Goal: Task Accomplishment & Management: Manage account settings

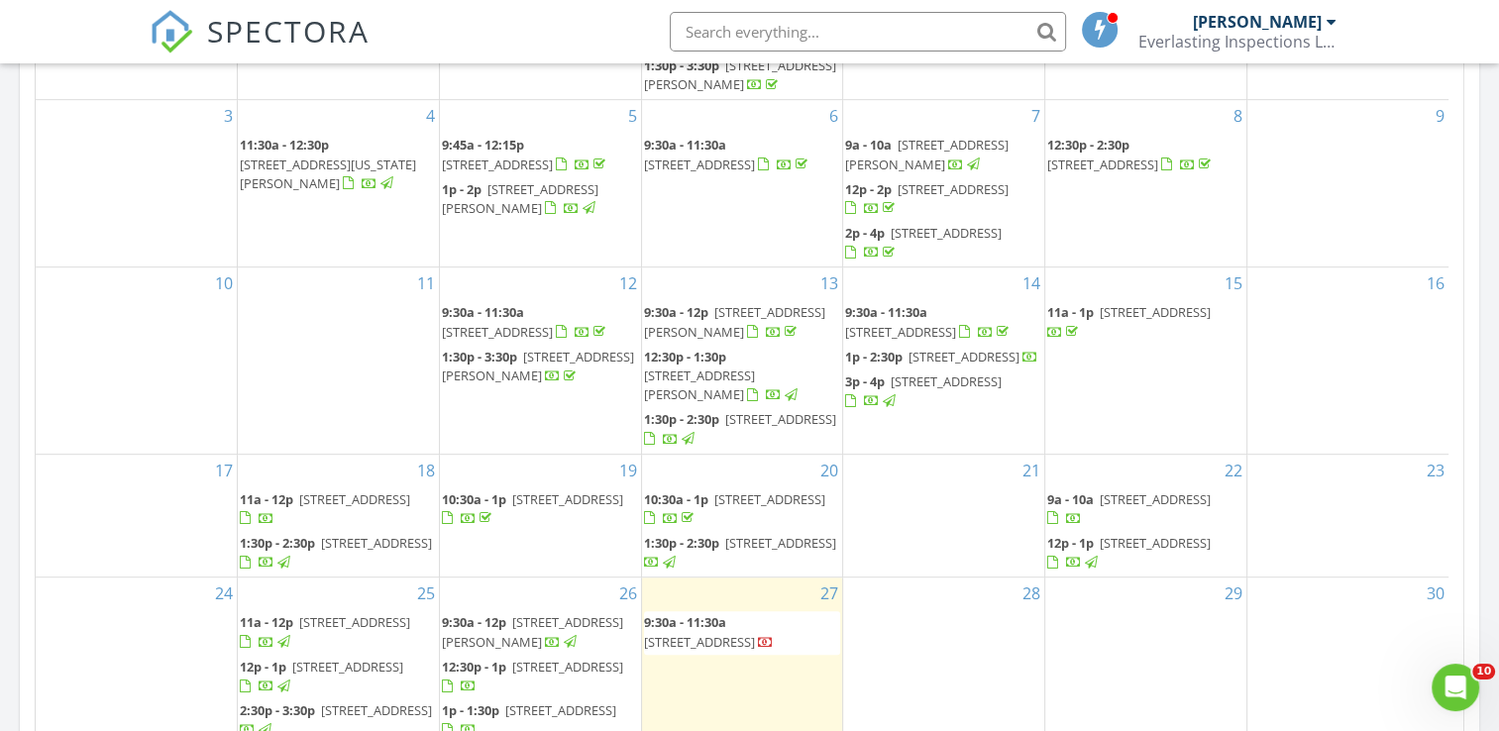
scroll to position [1189, 0]
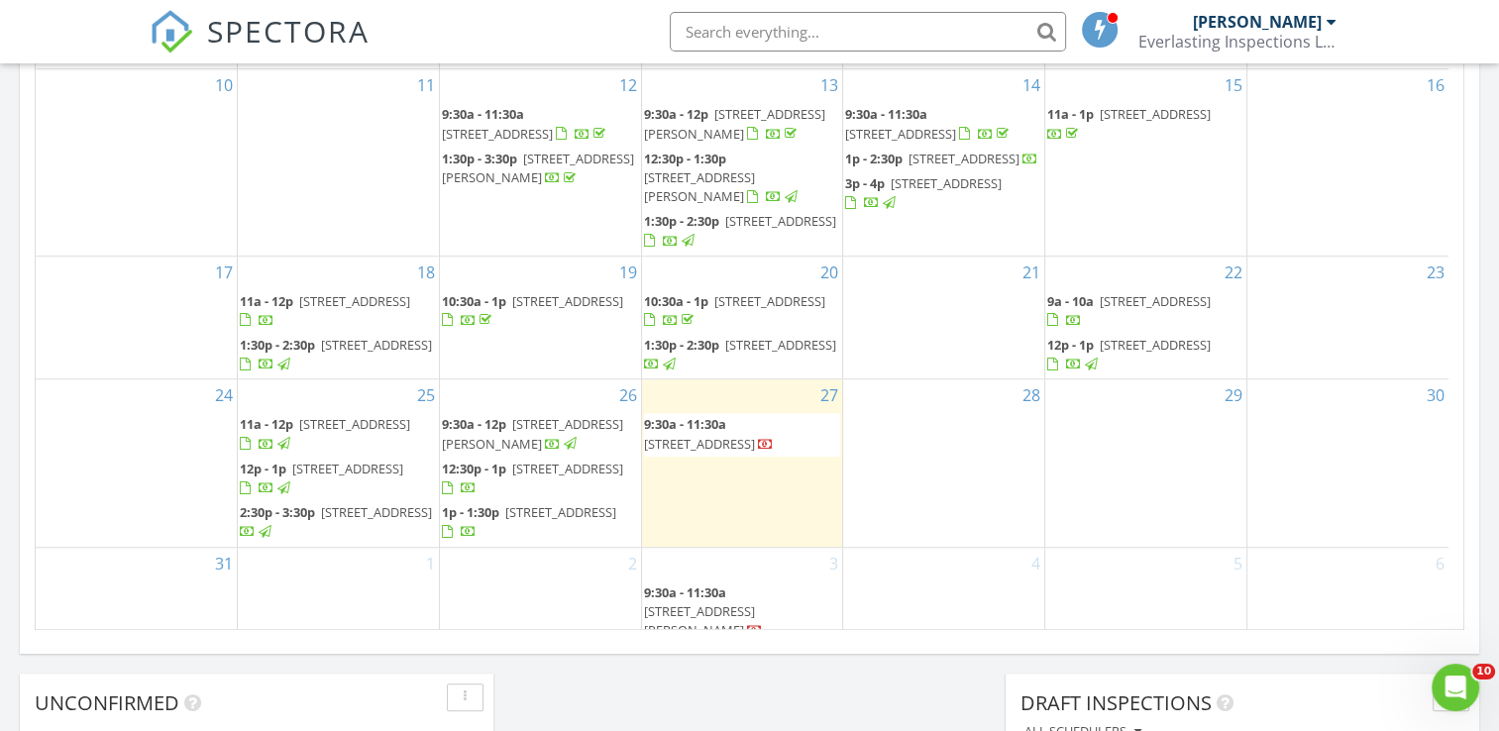
click at [536, 513] on span "[STREET_ADDRESS]" at bounding box center [560, 512] width 111 height 18
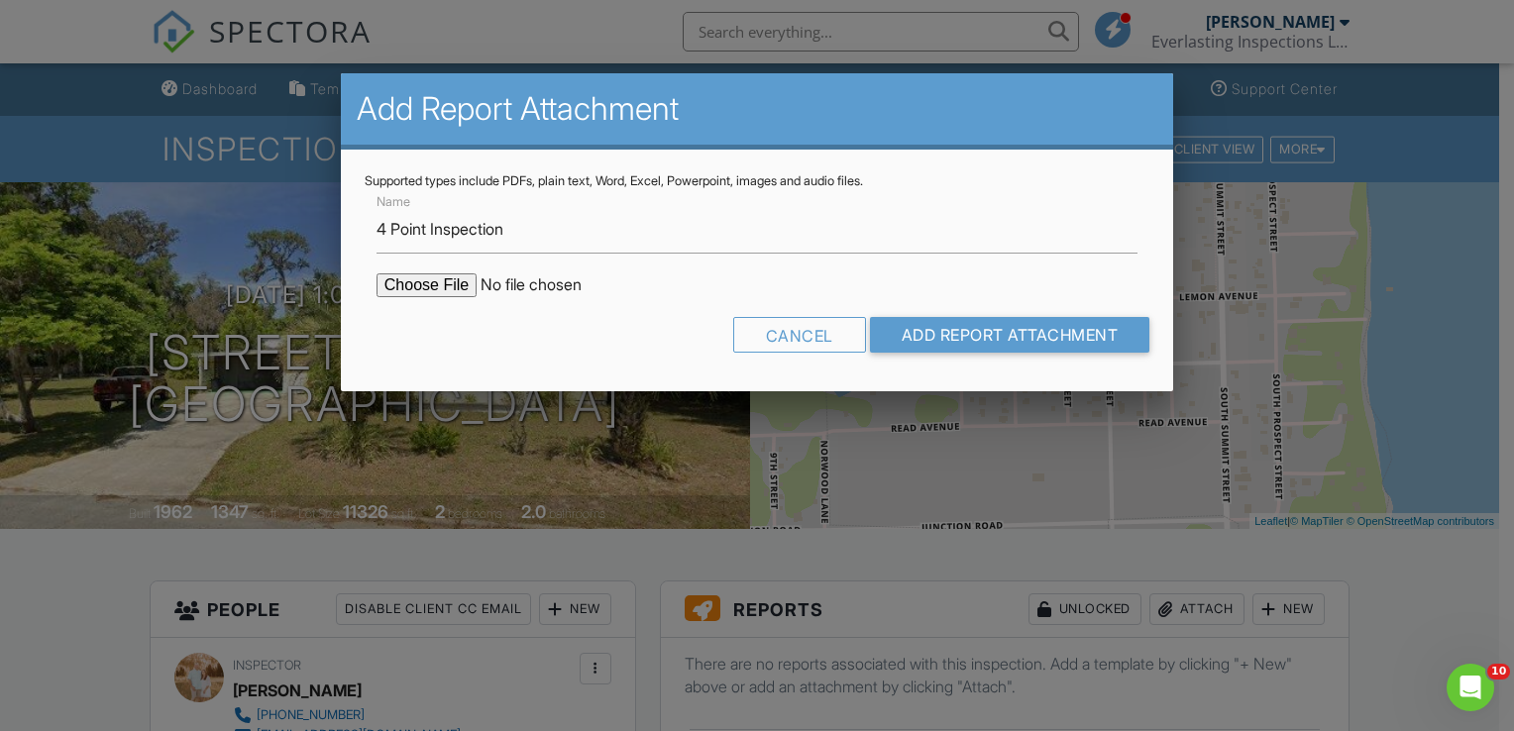
type input "4 Point Inspection"
click at [447, 279] on input "file" at bounding box center [545, 286] width 337 height 24
type input "C:\fakepath\520 Orange Ave 4 Point Final PDF.pdf"
click at [963, 339] on input "Add Report Attachment" at bounding box center [1010, 335] width 280 height 36
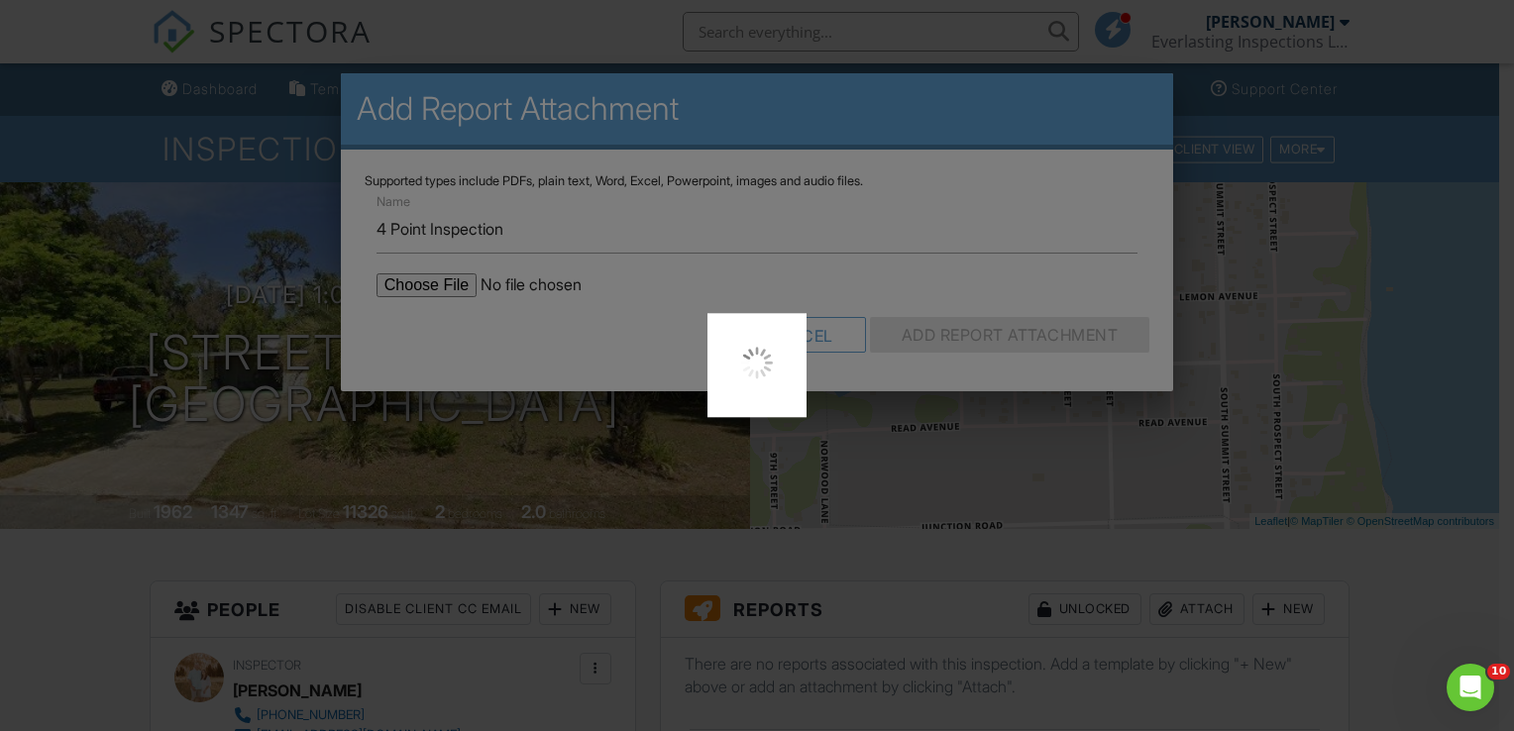
click at [845, 447] on div at bounding box center [757, 365] width 1514 height 731
